Goal: Navigation & Orientation: Find specific page/section

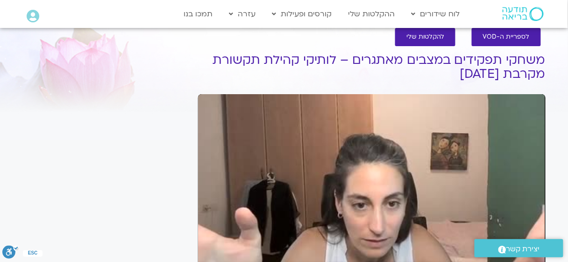
scroll to position [16, 0]
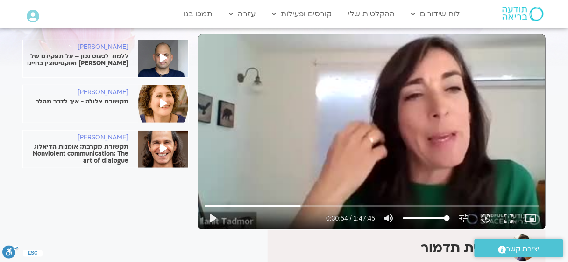
scroll to position [62, 0]
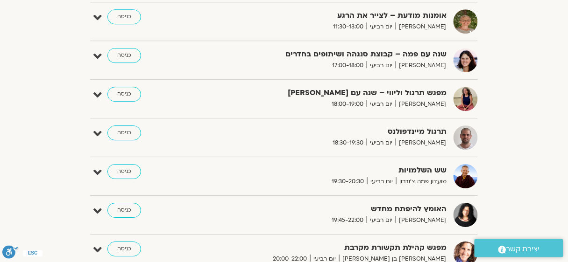
scroll to position [708, 0]
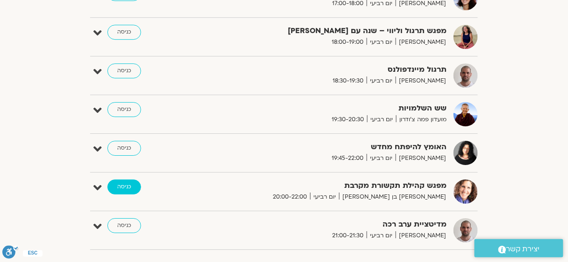
click at [126, 190] on link "כניסה" at bounding box center [124, 187] width 34 height 15
